Goal: Information Seeking & Learning: Learn about a topic

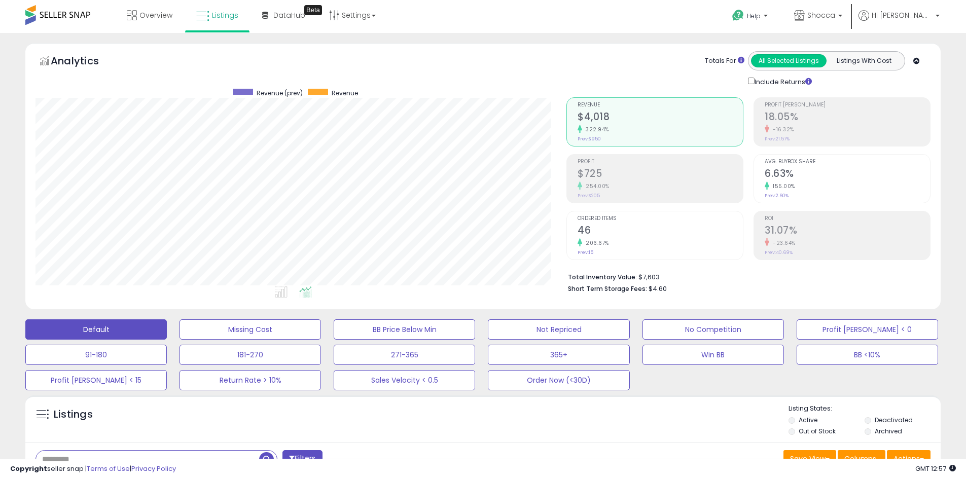
type button "all_selected"
type button "listings_with_cost"
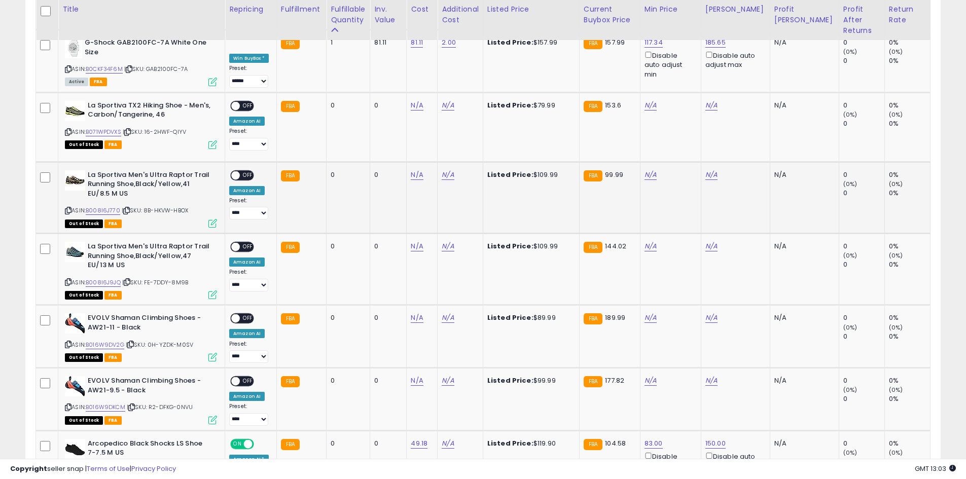
click at [477, 176] on td "N/A" at bounding box center [461, 198] width 46 height 72
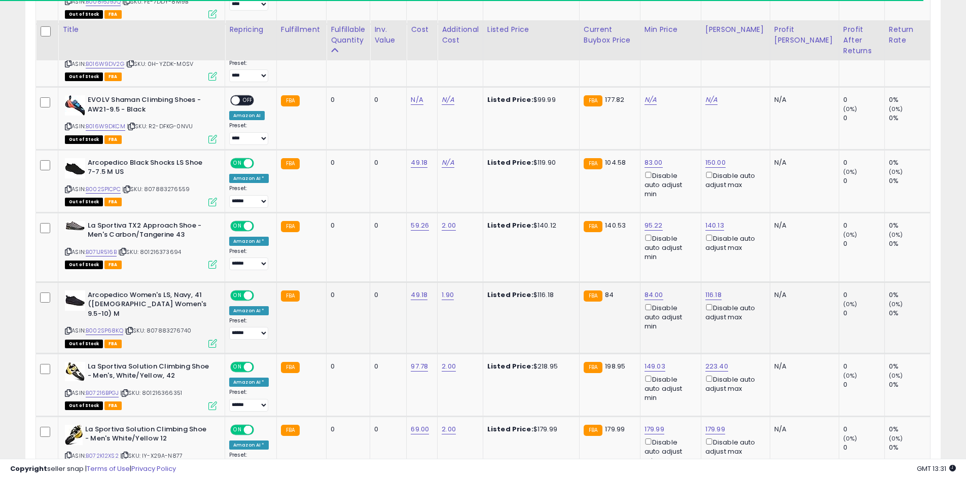
scroll to position [1117, 0]
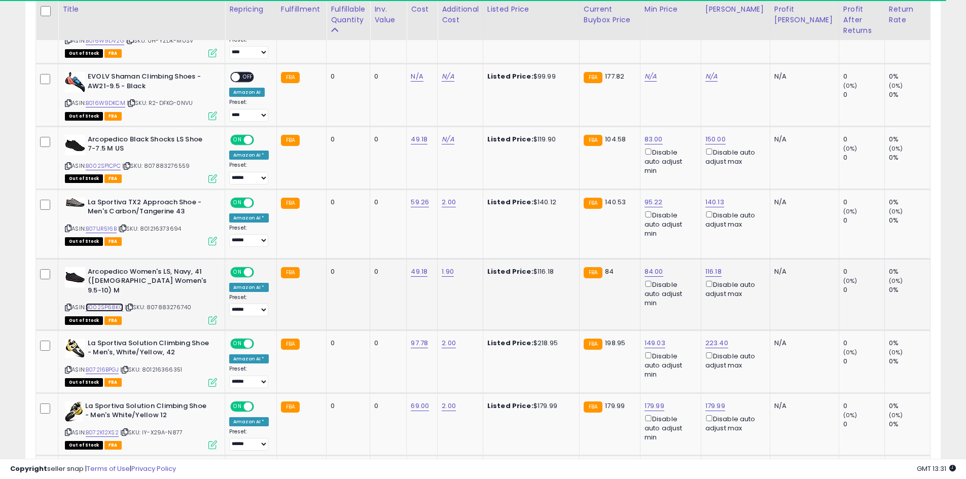
click at [115, 303] on link "B002SP68KQ" at bounding box center [105, 307] width 38 height 9
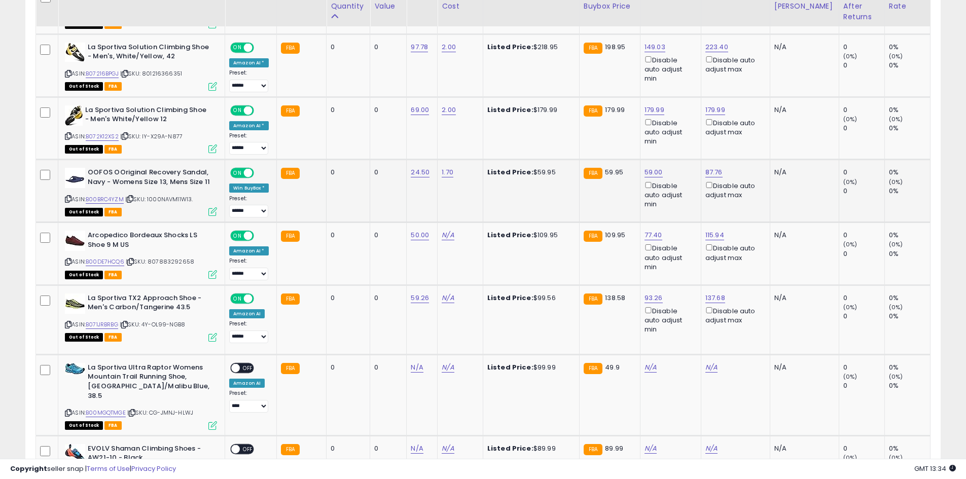
scroll to position [1422, 0]
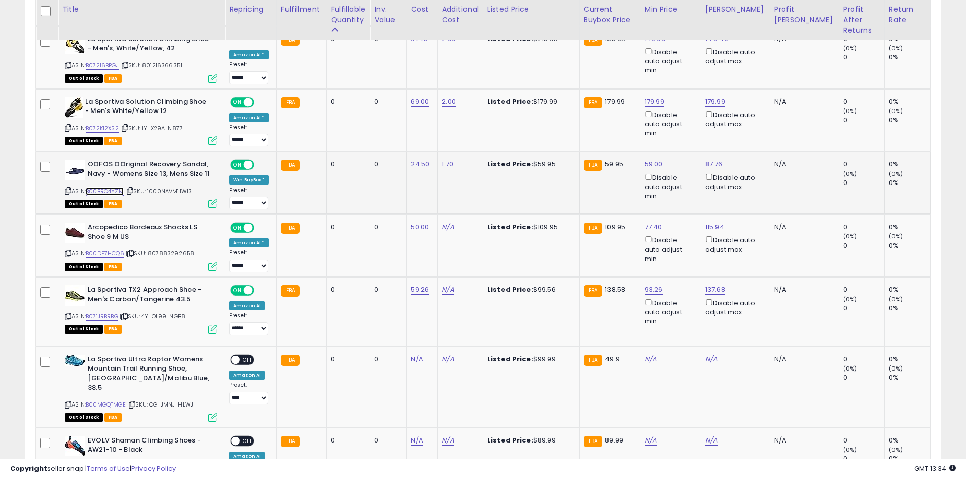
click at [103, 188] on link "B00BRC4YZM" at bounding box center [105, 191] width 38 height 9
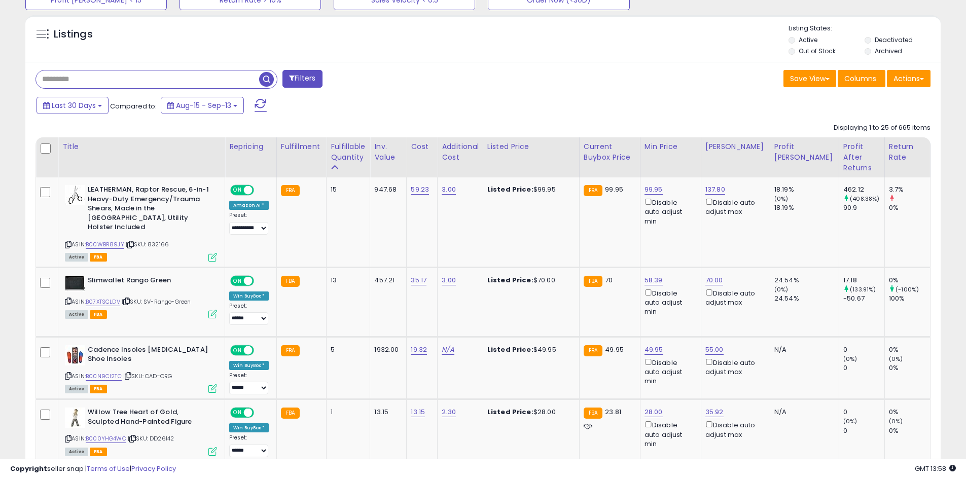
scroll to position [0, 0]
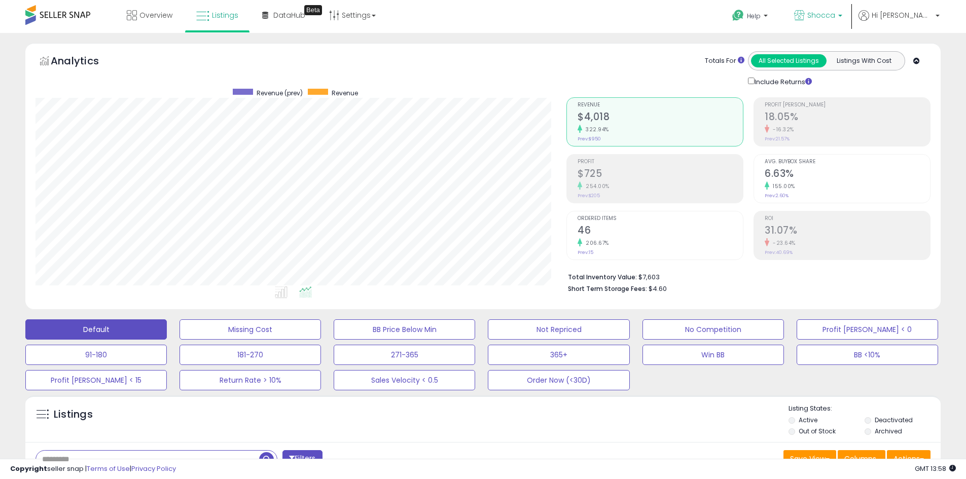
click at [835, 16] on span "Shocca" at bounding box center [822, 15] width 28 height 10
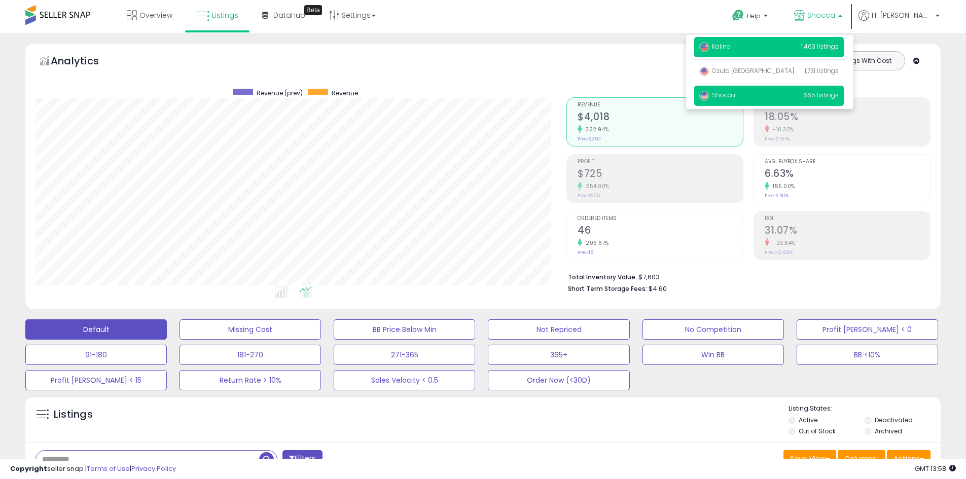
click at [731, 46] on span "Kalino" at bounding box center [715, 46] width 31 height 9
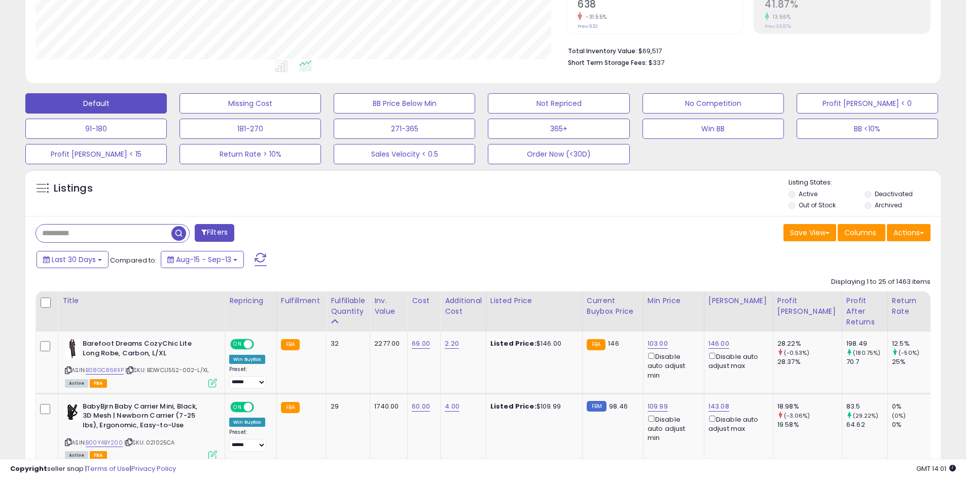
scroll to position [226, 0]
click at [272, 102] on button "Missing Cost" at bounding box center [251, 104] width 142 height 20
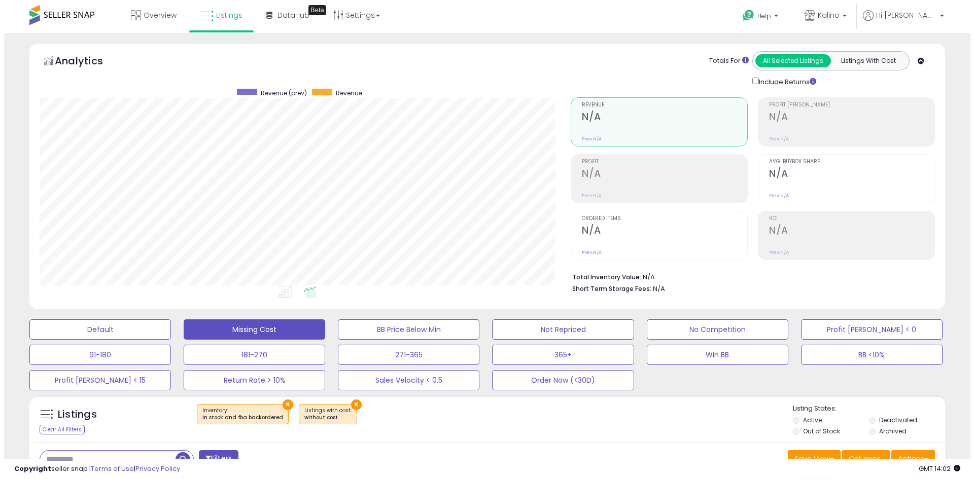
scroll to position [147, 0]
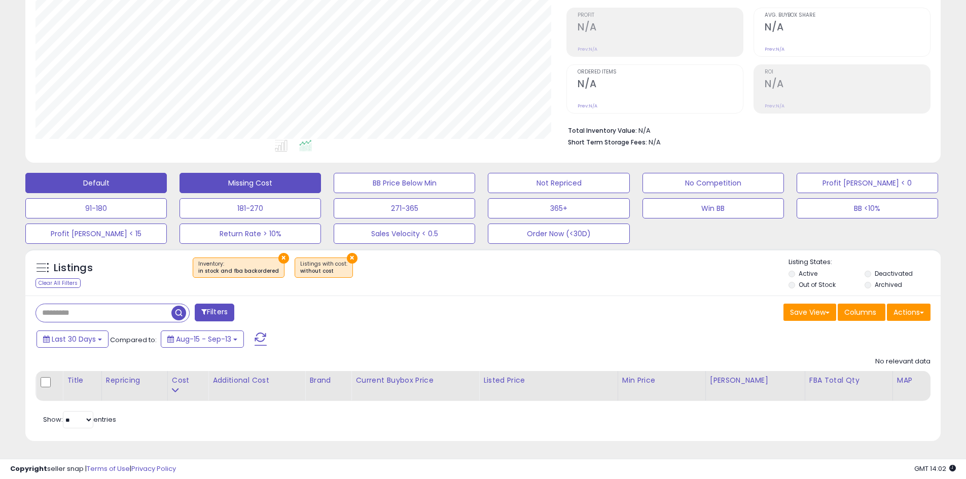
click at [96, 182] on button "Default" at bounding box center [96, 183] width 142 height 20
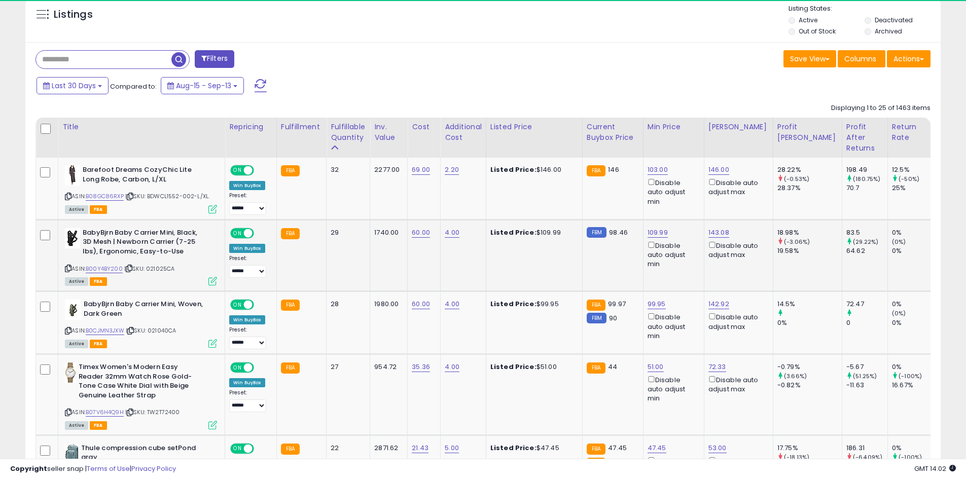
scroll to position [208, 531]
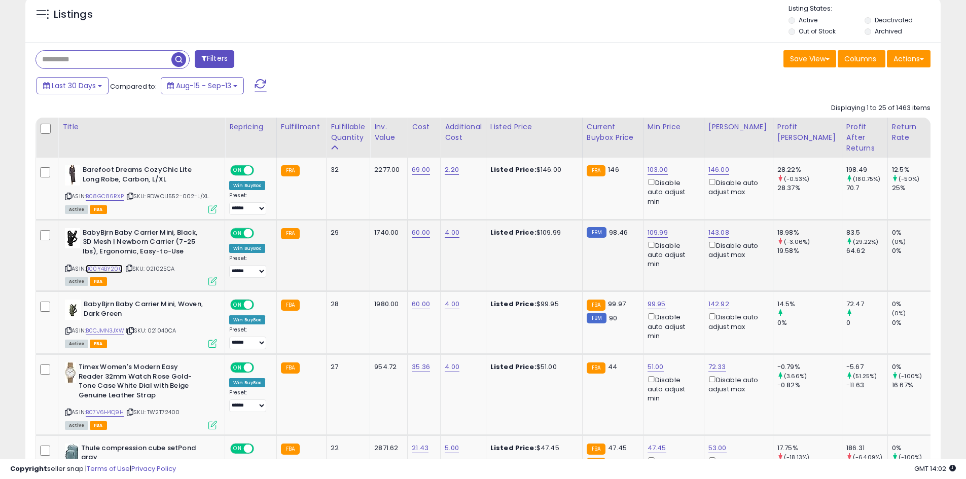
click at [104, 268] on link "B00Y4BY200" at bounding box center [104, 269] width 37 height 9
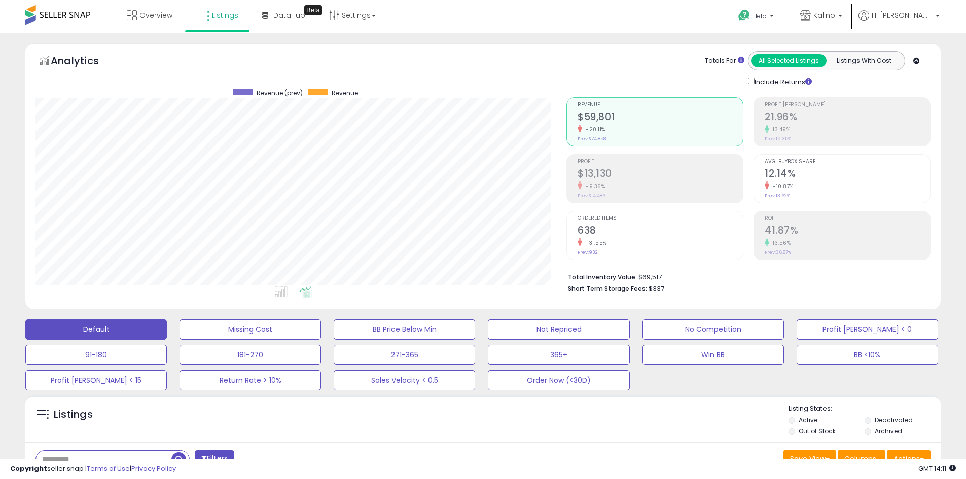
scroll to position [254, 0]
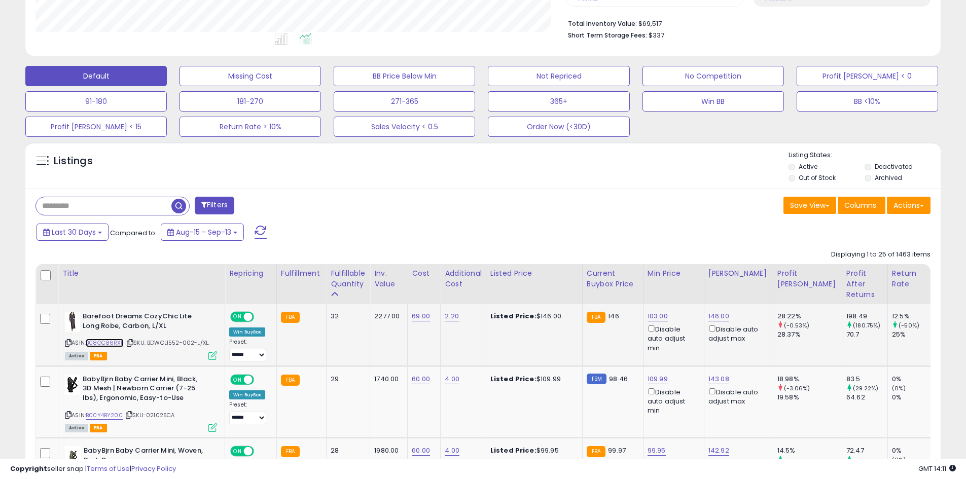
click at [116, 345] on link "B08GC86RXP" at bounding box center [105, 343] width 38 height 9
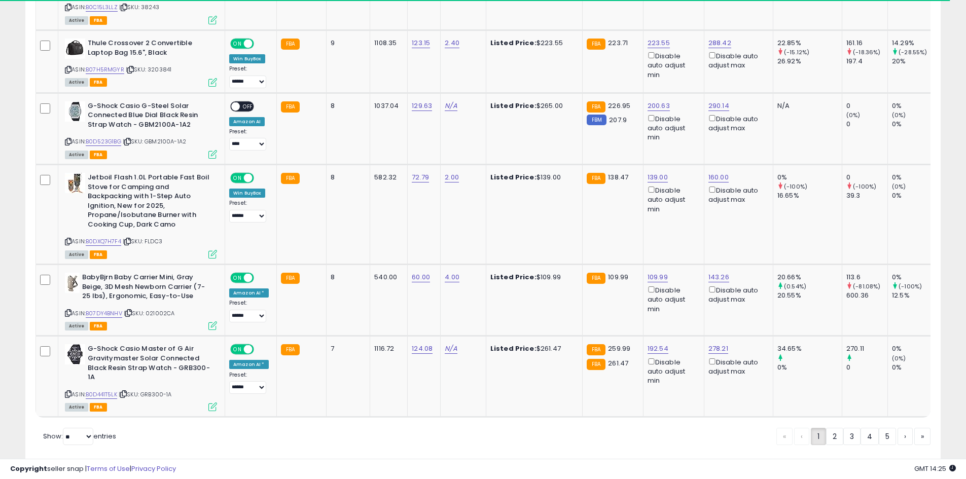
scroll to position [0, 0]
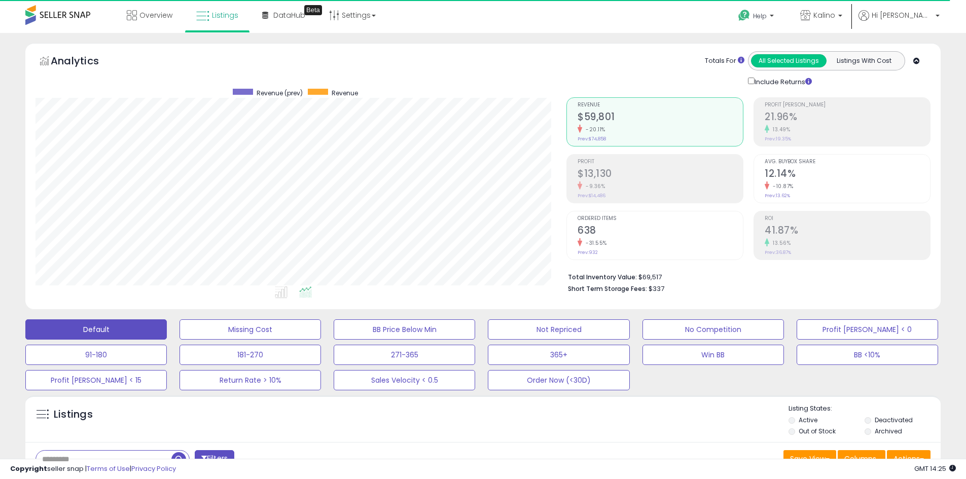
type button "all_selected"
type button "listings_with_cost"
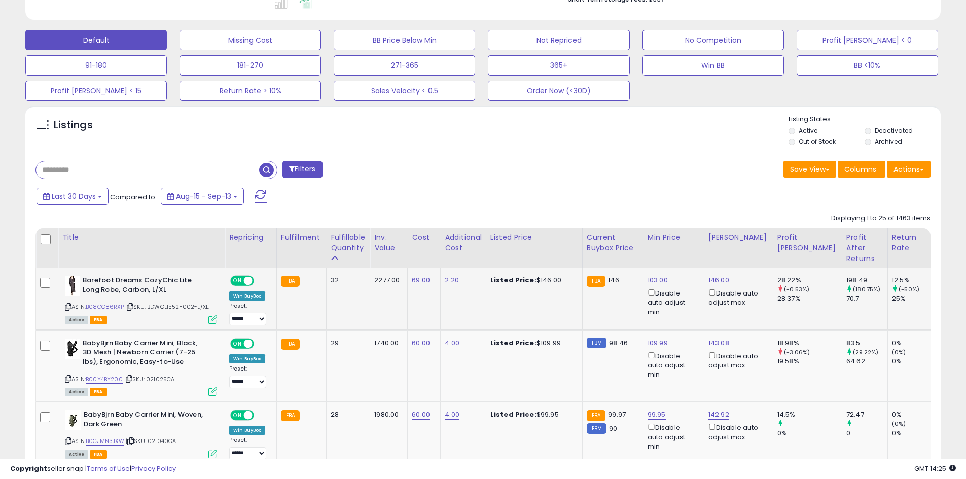
scroll to position [573, 0]
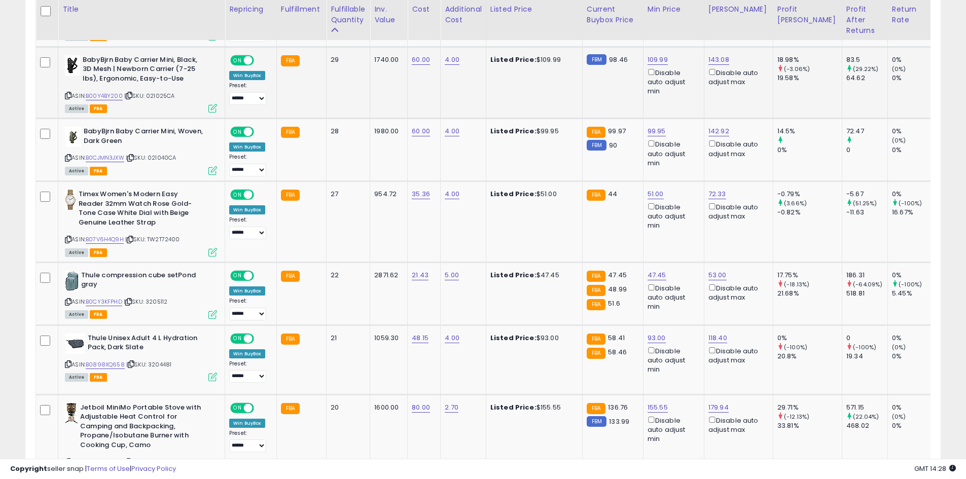
click at [312, 96] on td "FBA" at bounding box center [301, 83] width 50 height 72
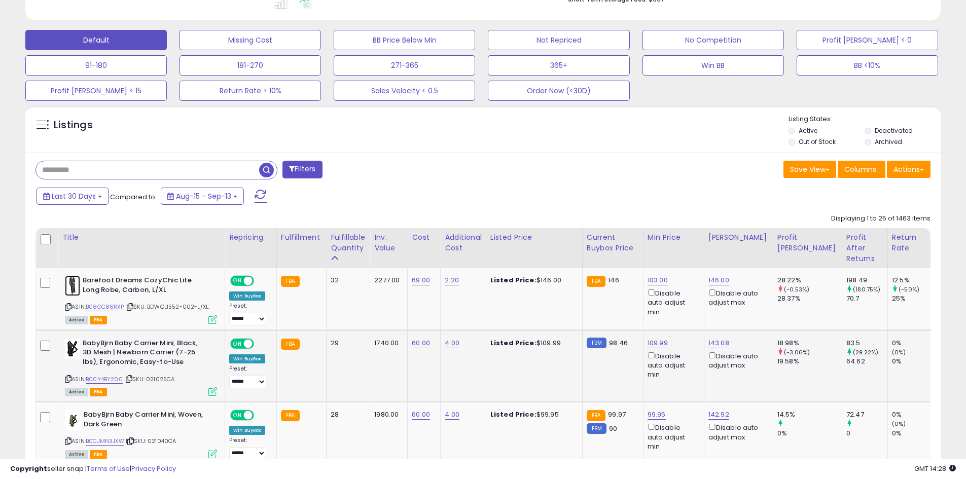
scroll to position [0, 0]
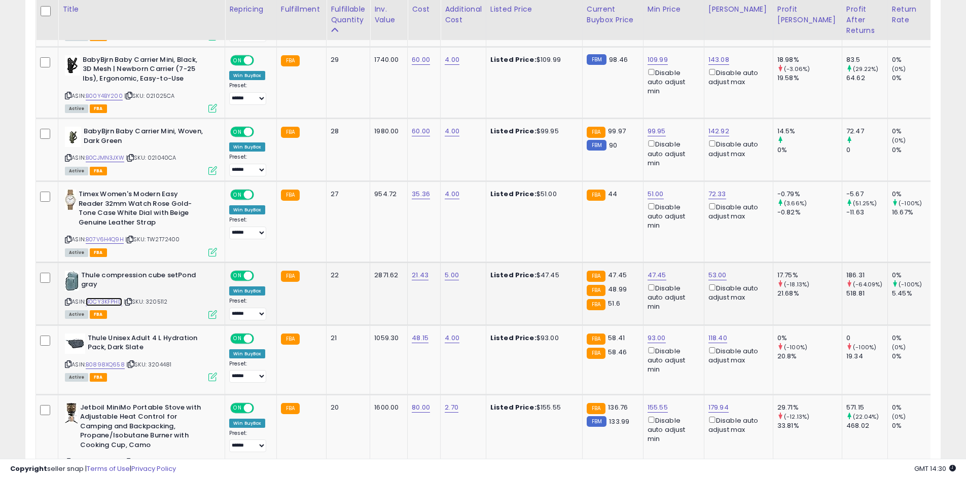
click at [103, 304] on link "B0CY3KFPHD" at bounding box center [104, 302] width 37 height 9
